Goal: Check status: Check status

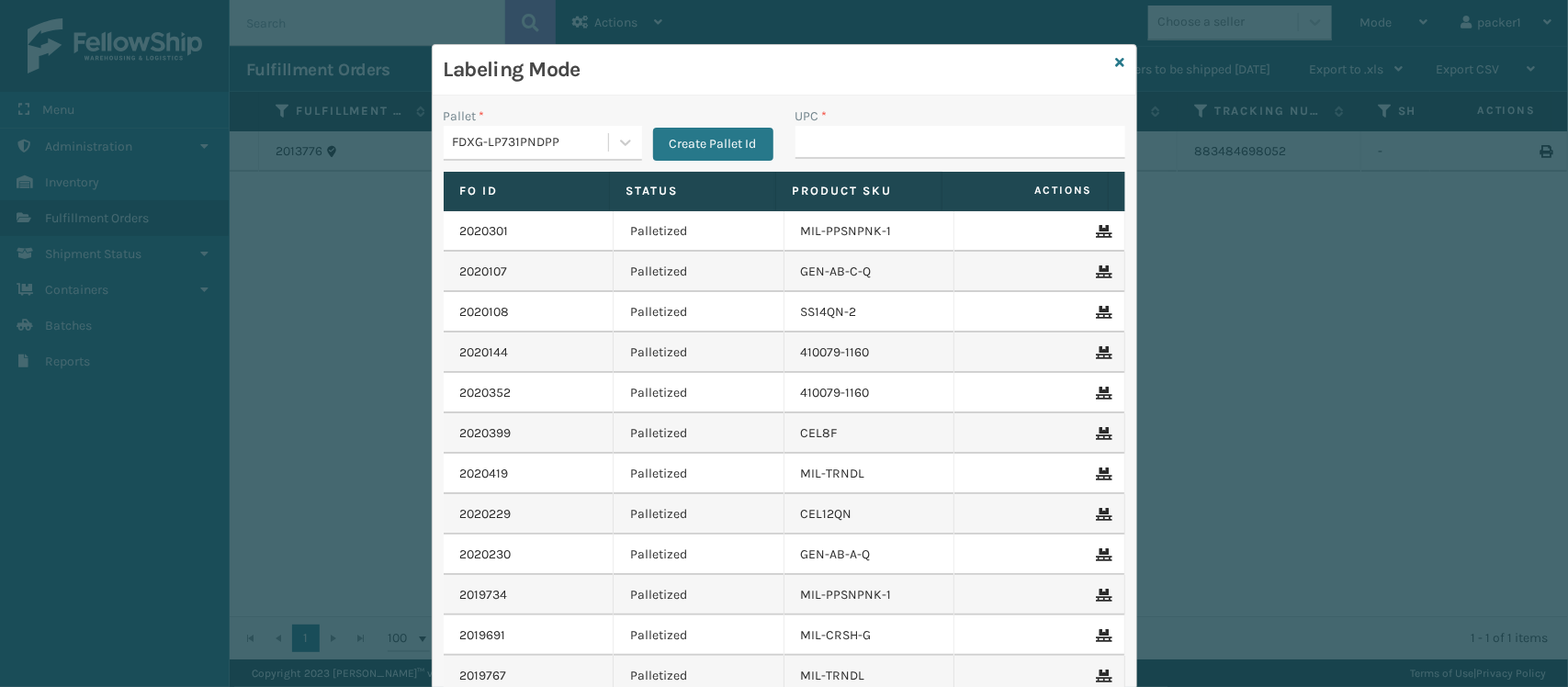
click at [890, 144] on input "UPC *" at bounding box center [959, 143] width 329 height 33
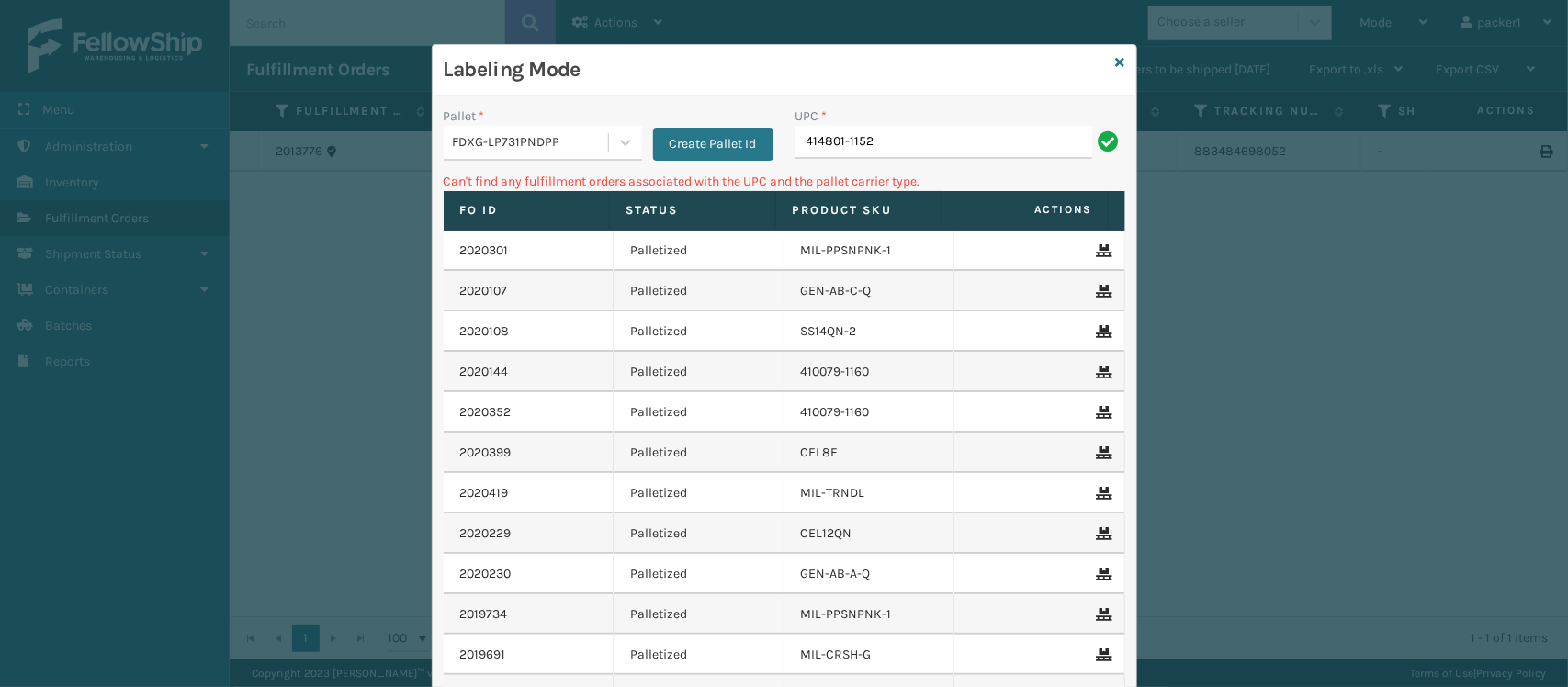
click at [596, 122] on div "Pallet *" at bounding box center [543, 116] width 199 height 20
click at [595, 130] on div "FDXG-LP731PNDPP" at bounding box center [525, 143] width 164 height 30
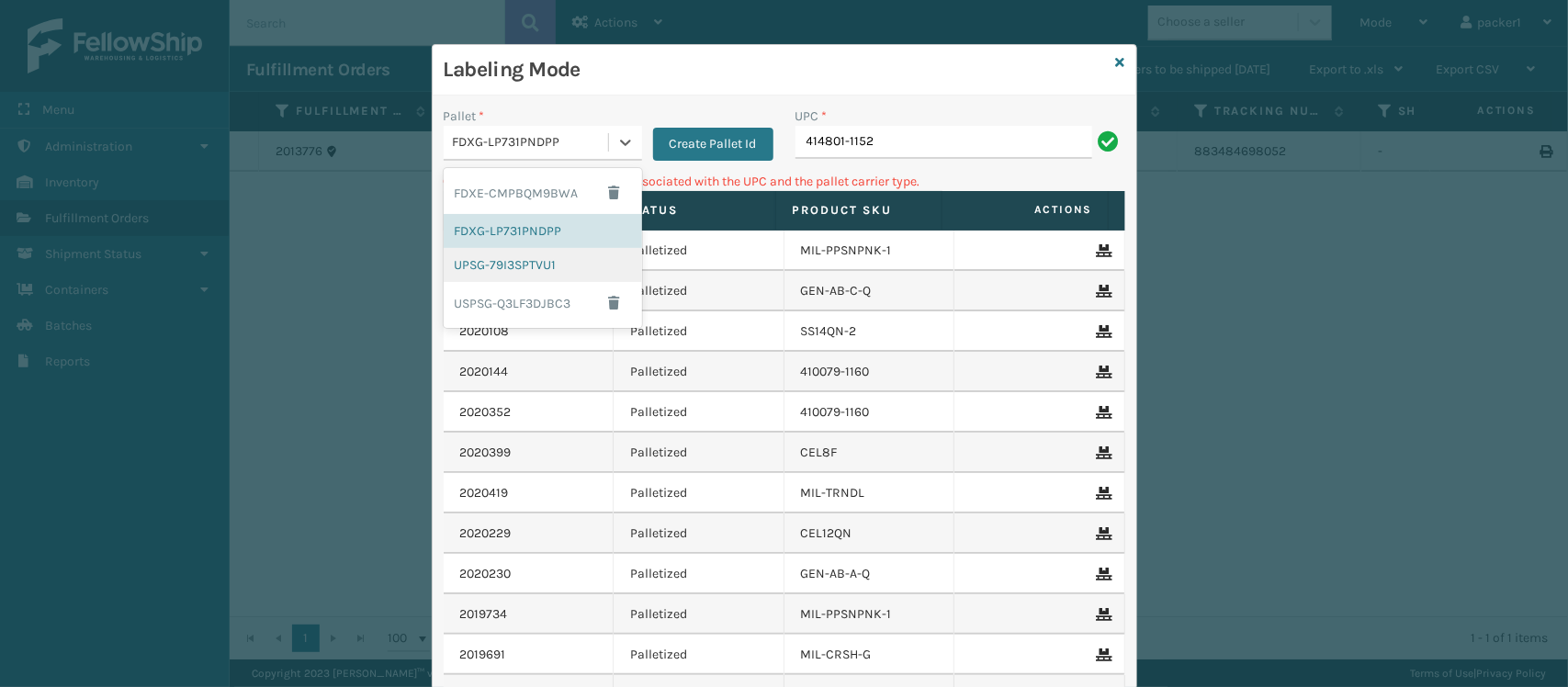
click at [526, 277] on div "UPSG-79I3SPTVU1" at bounding box center [543, 264] width 199 height 34
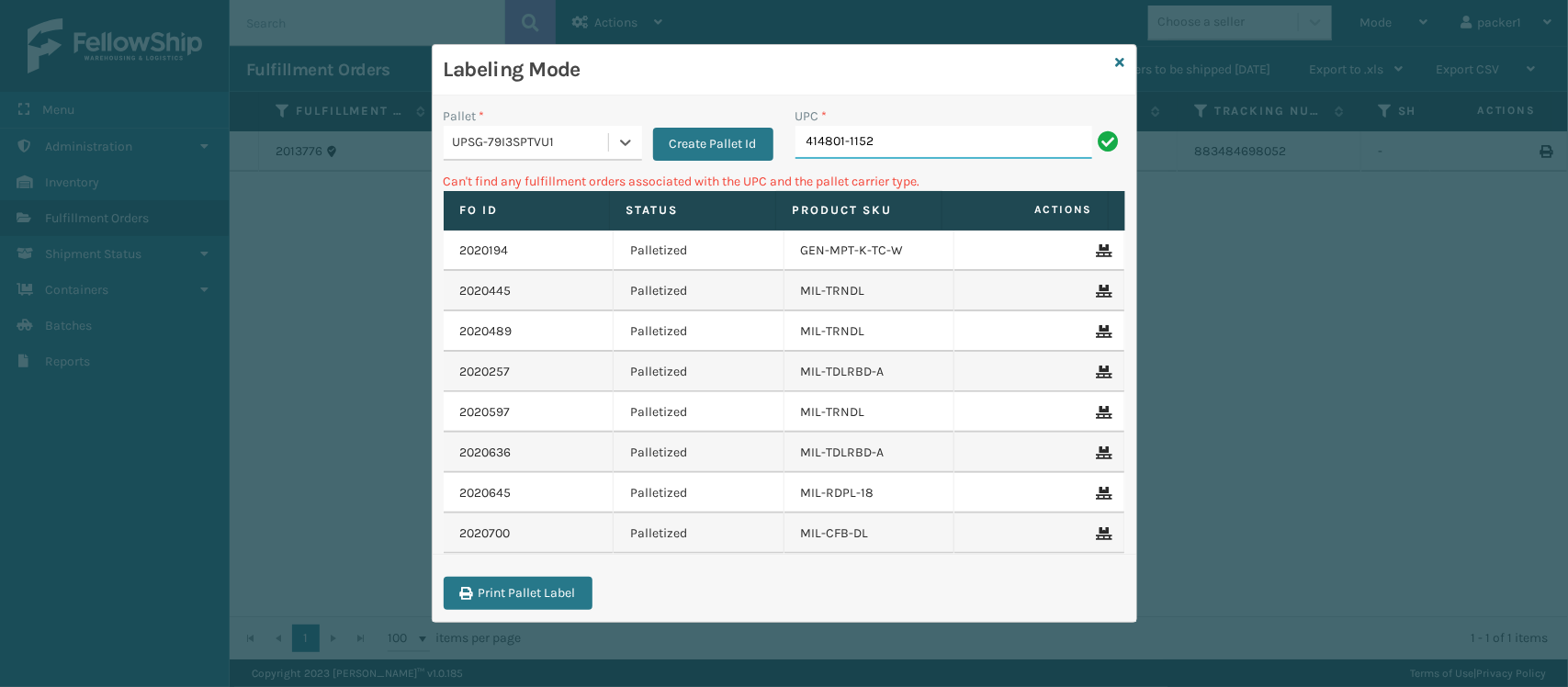
click at [888, 143] on input "414801-1152" at bounding box center [944, 143] width 297 height 33
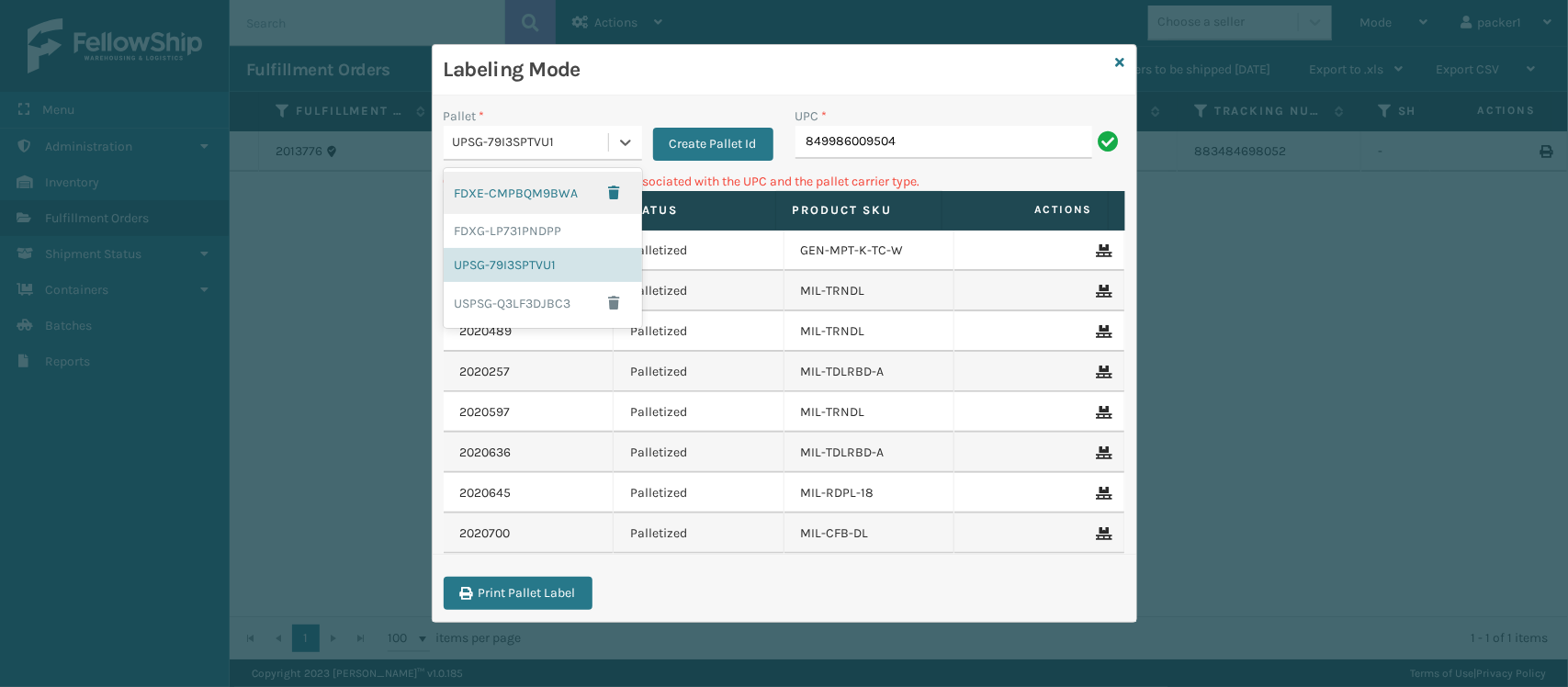
click at [565, 139] on div "UPSG-79I3SPTVU1" at bounding box center [532, 143] width 157 height 20
click at [494, 217] on div "FDXG-LP731PNDPP" at bounding box center [543, 231] width 199 height 34
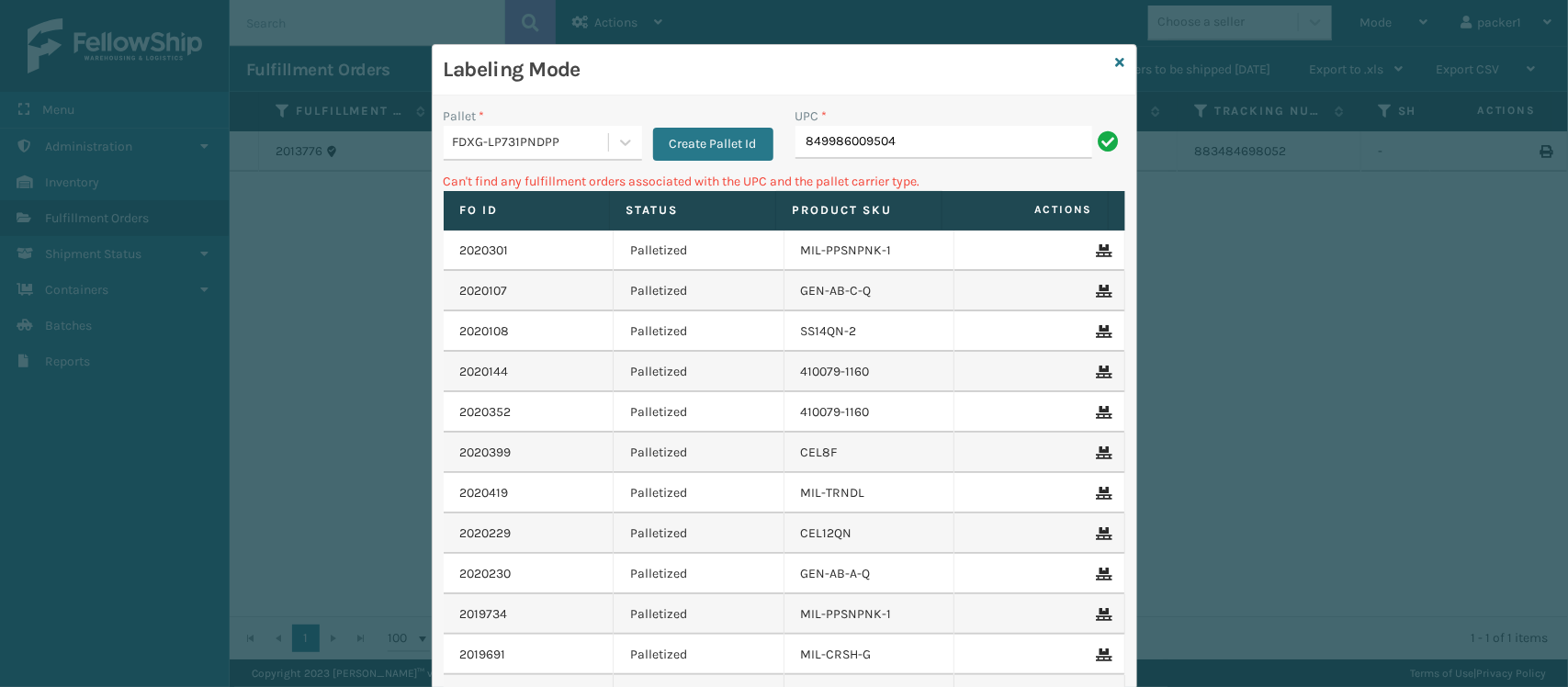
click at [939, 116] on div "UPC *" at bounding box center [959, 116] width 329 height 20
click at [939, 132] on input "849986009504" at bounding box center [944, 143] width 297 height 33
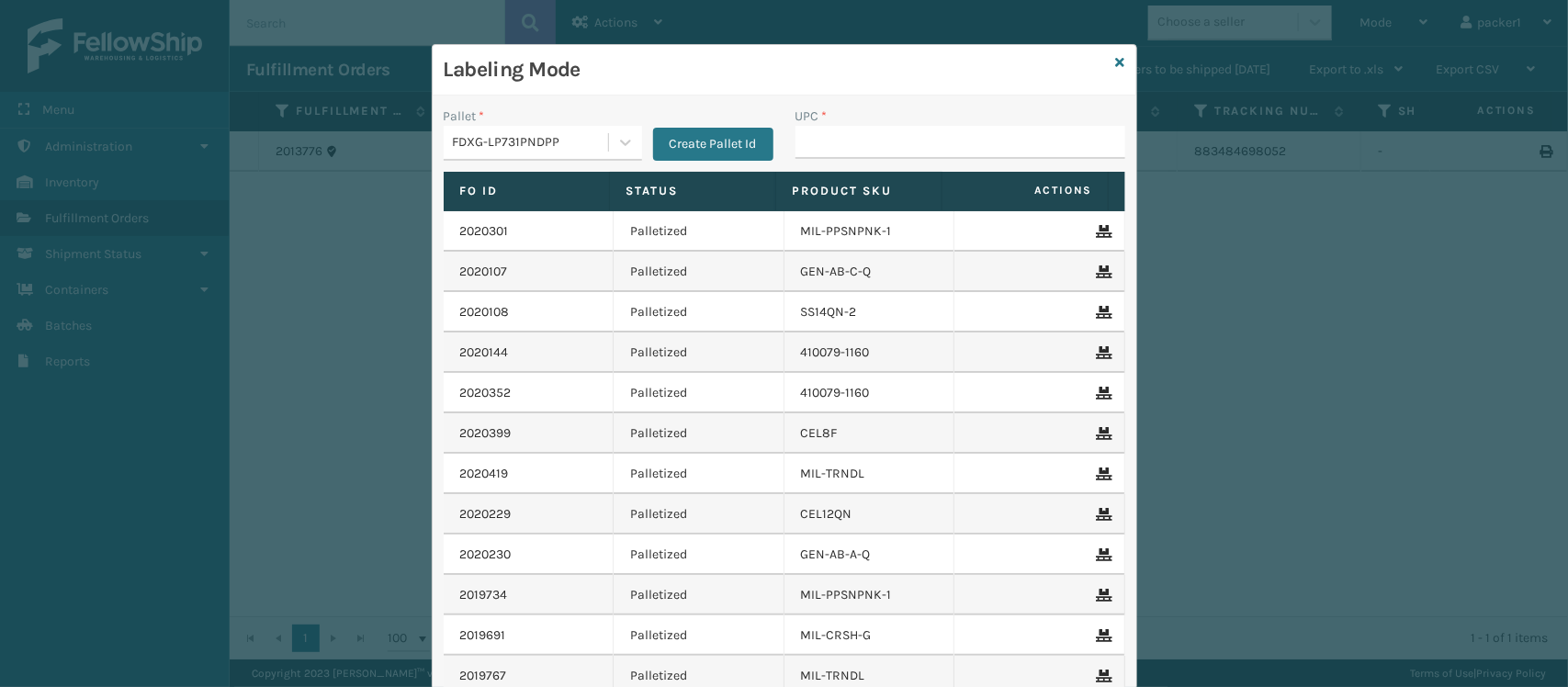
click at [961, 138] on input "UPC *" at bounding box center [959, 143] width 329 height 33
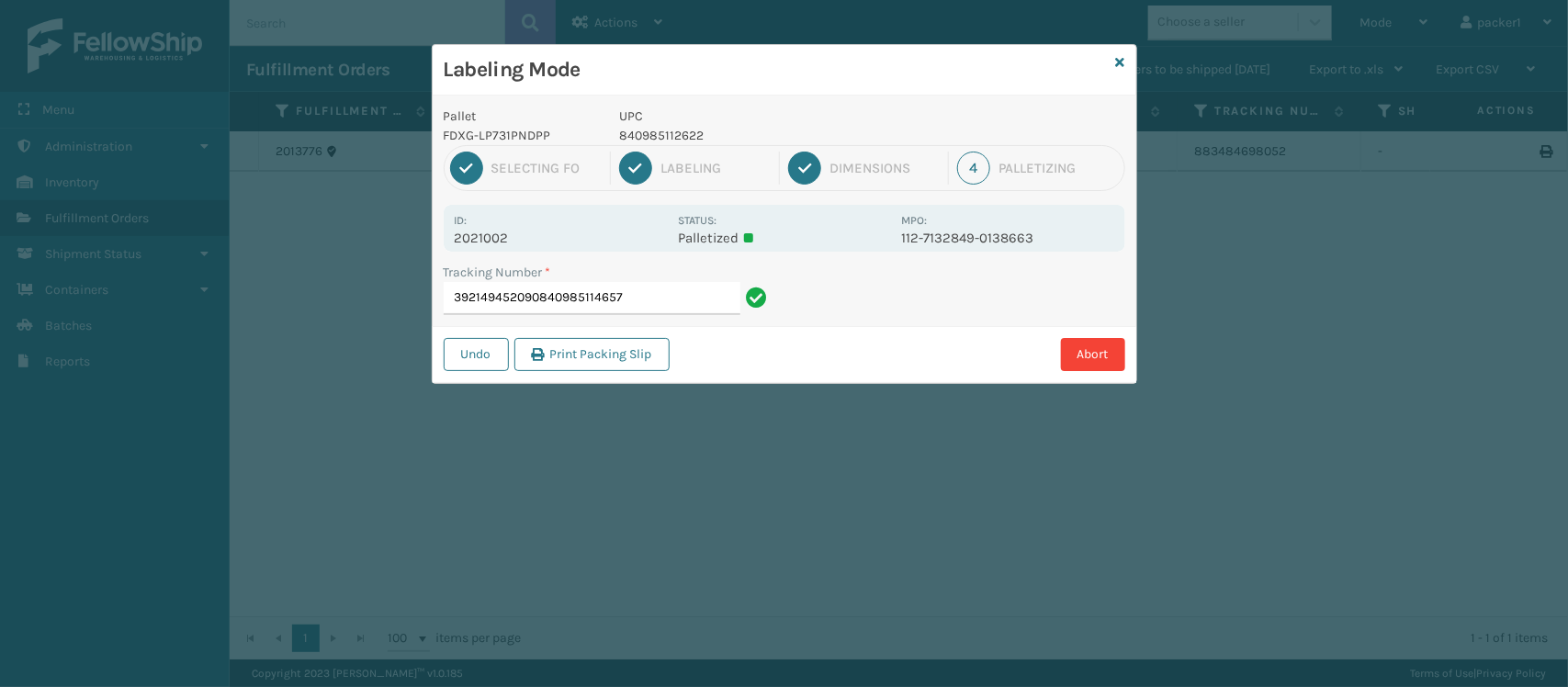
type input "392149452090840985114657"
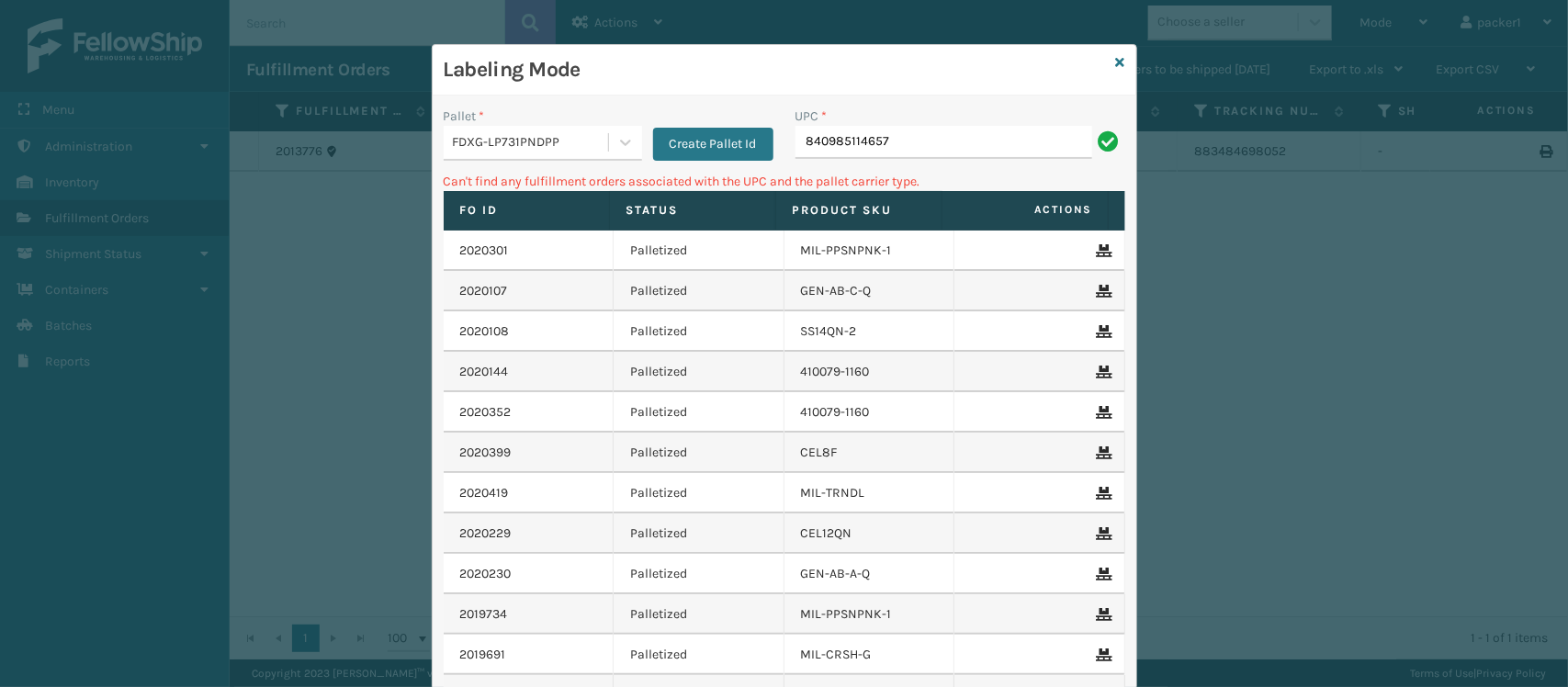
click at [540, 120] on div "Pallet *" at bounding box center [543, 116] width 199 height 20
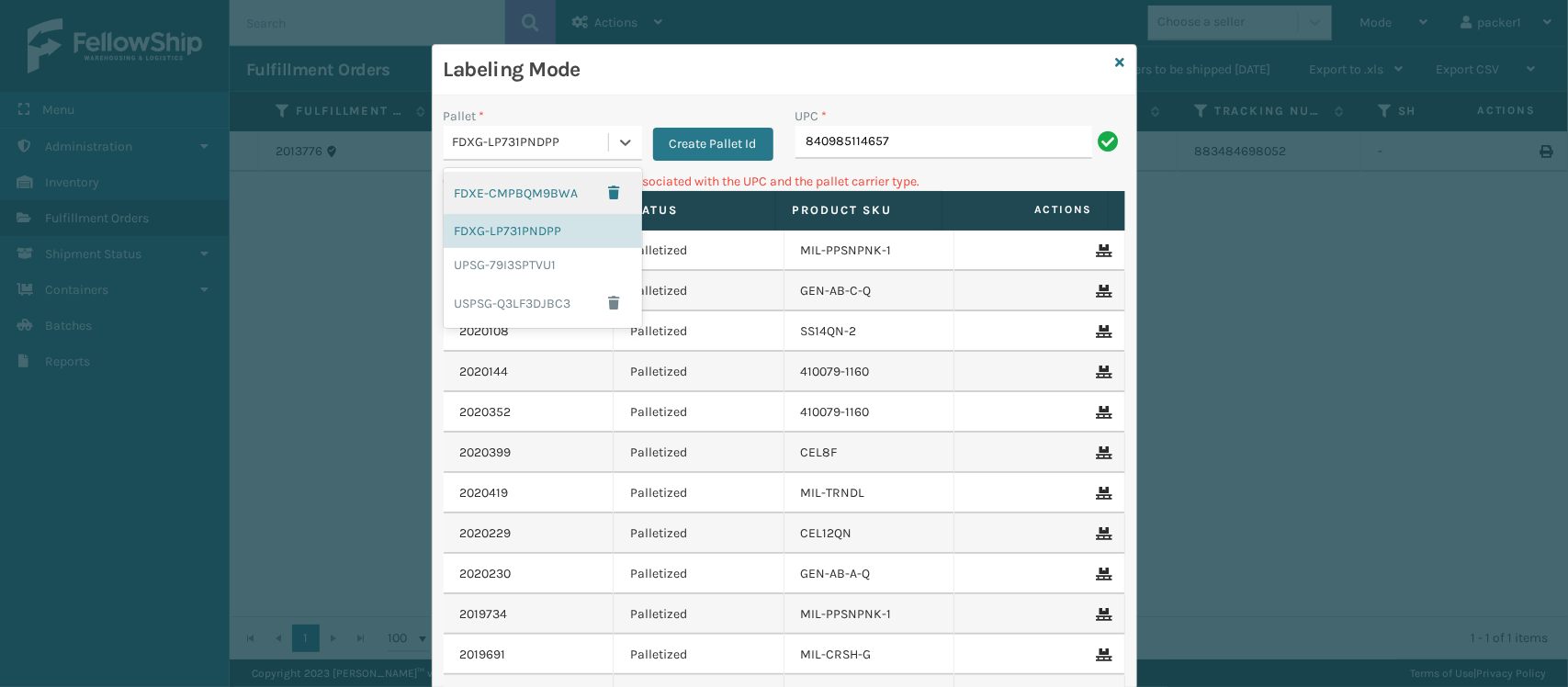
click at [540, 132] on div "FDXG-LP731PNDPP" at bounding box center [525, 143] width 164 height 30
click at [522, 273] on div "UPSG-79I3SPTVU1" at bounding box center [543, 264] width 199 height 34
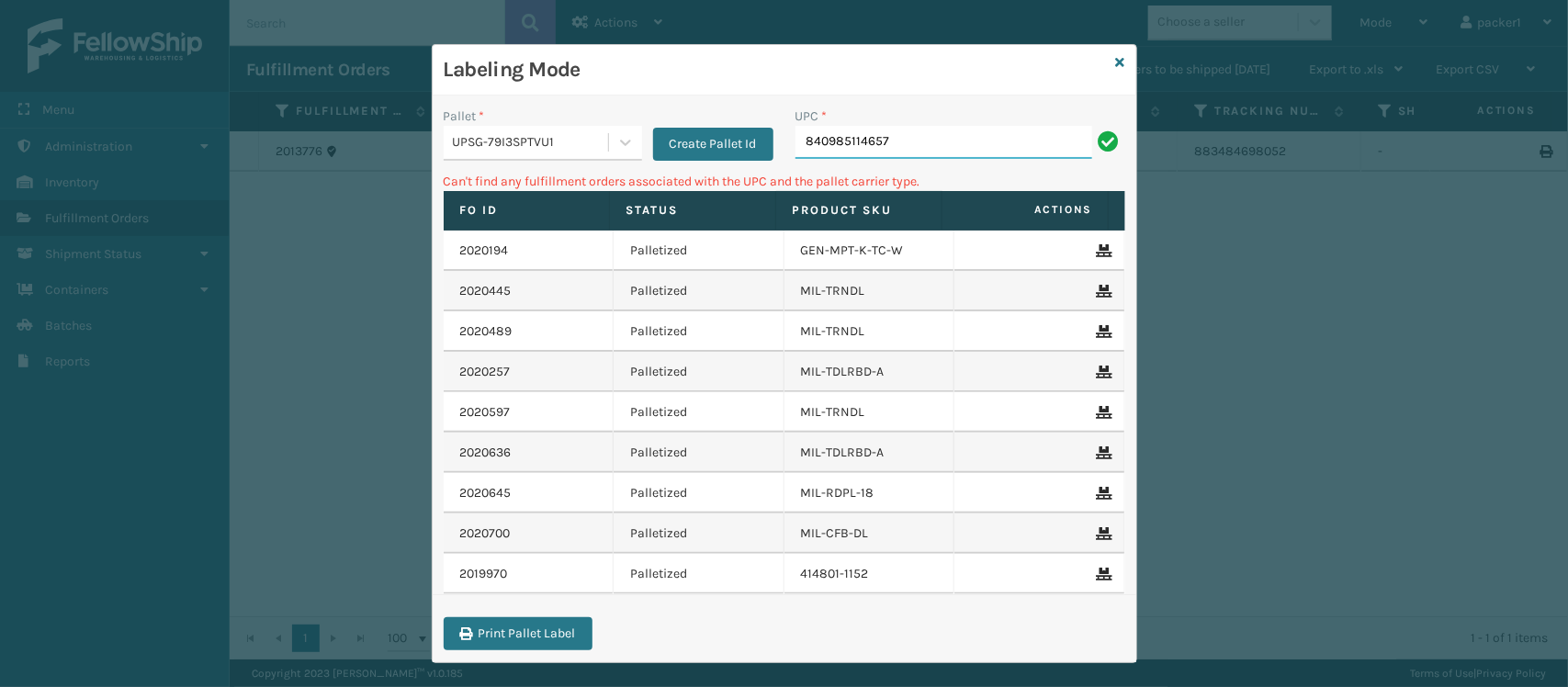
click at [904, 140] on input "840985114657" at bounding box center [944, 143] width 297 height 33
click at [589, 143] on div "UPSG-79I3SPTVU1" at bounding box center [532, 143] width 157 height 20
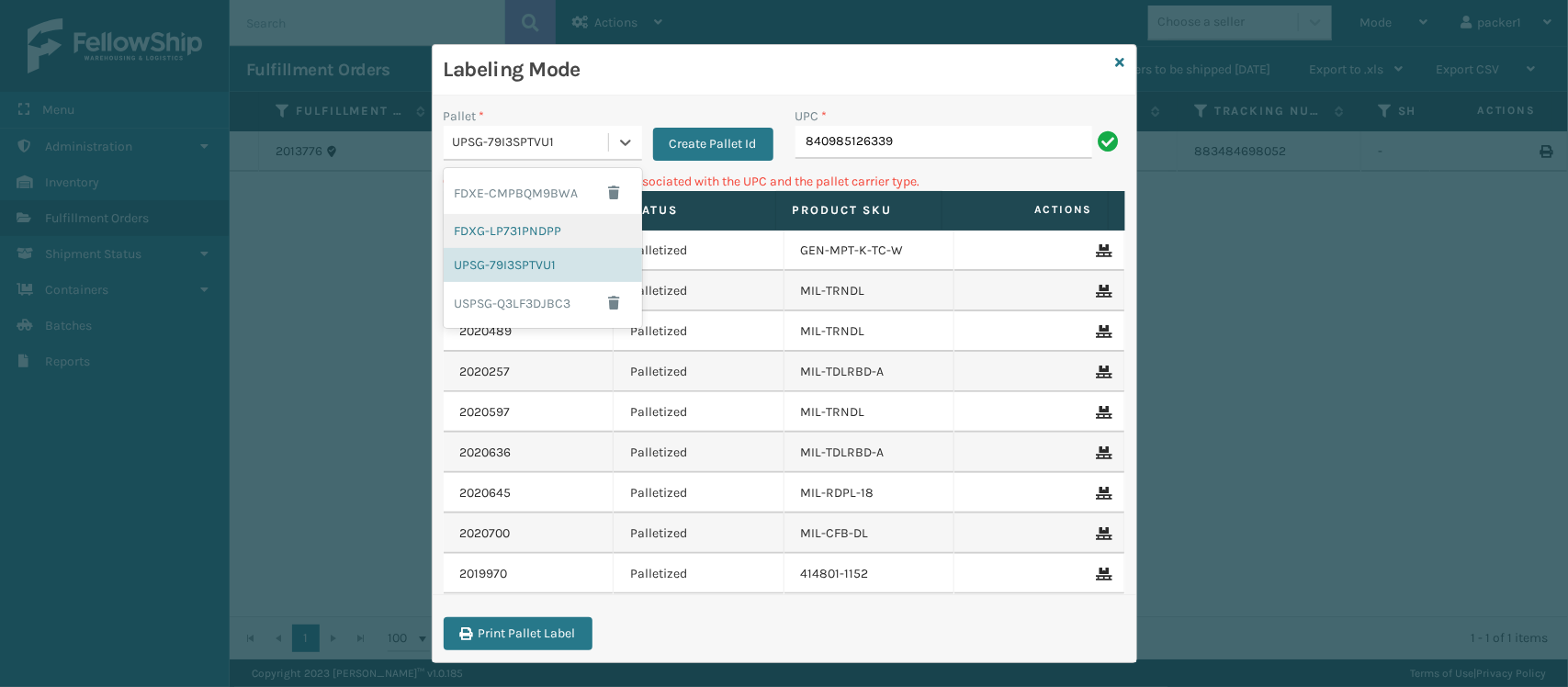
click at [545, 235] on div "FDXG-LP731PNDPP" at bounding box center [543, 231] width 199 height 34
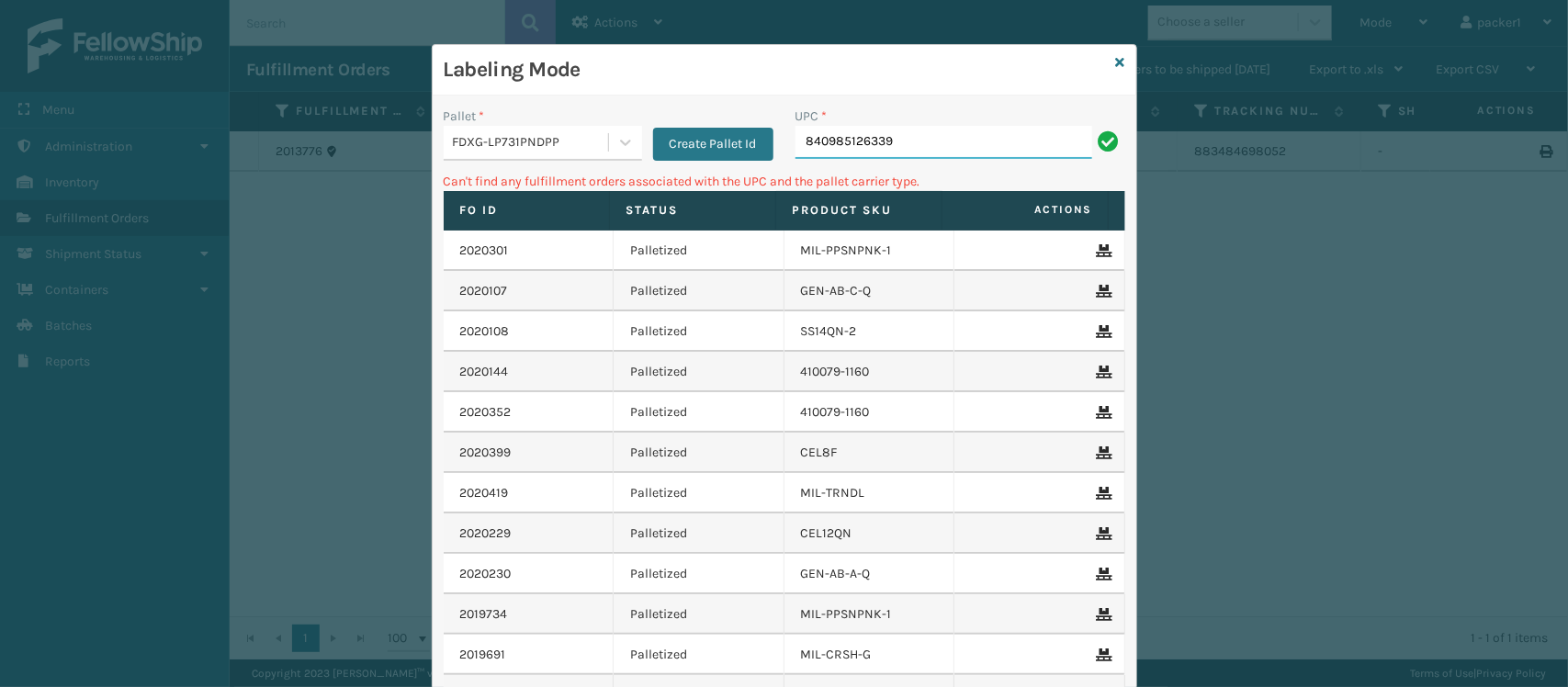
click at [902, 143] on input "840985126339" at bounding box center [944, 143] width 297 height 33
